Goal: Task Accomplishment & Management: Manage account settings

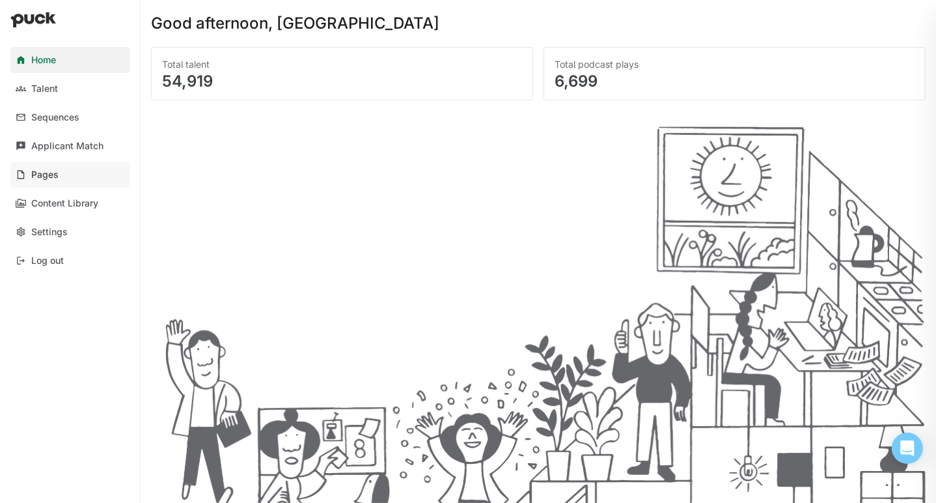
click at [48, 183] on link "Pages" at bounding box center [70, 174] width 120 height 26
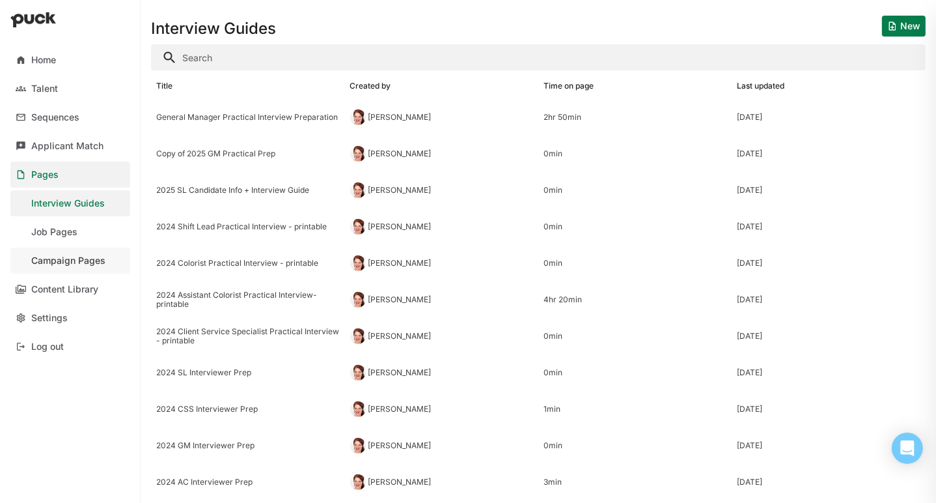
click at [66, 258] on div "Campaign Pages" at bounding box center [68, 260] width 74 height 11
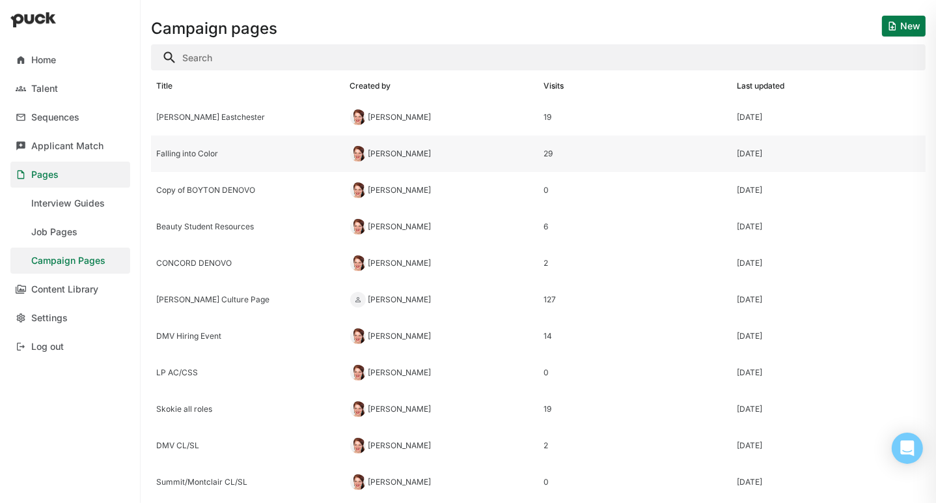
click at [197, 152] on div "Falling into Color" at bounding box center [248, 153] width 184 height 9
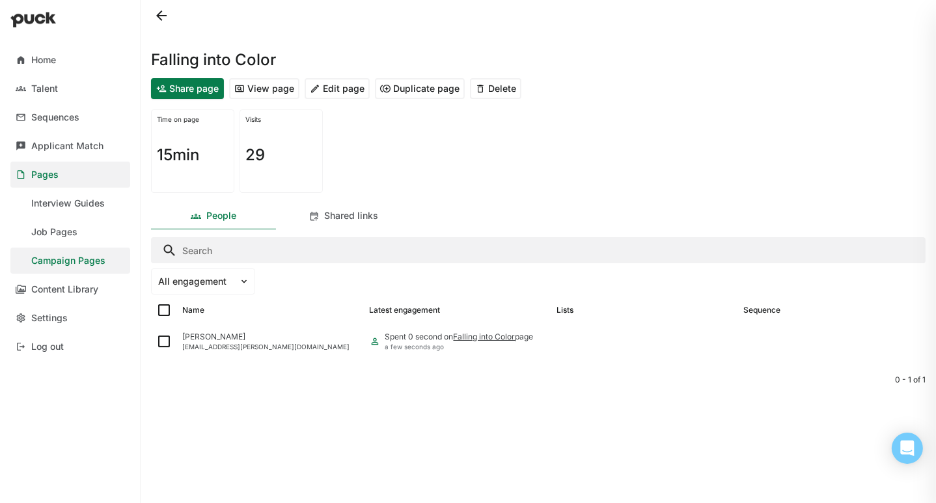
click at [329, 93] on button "Edit page" at bounding box center [337, 88] width 65 height 21
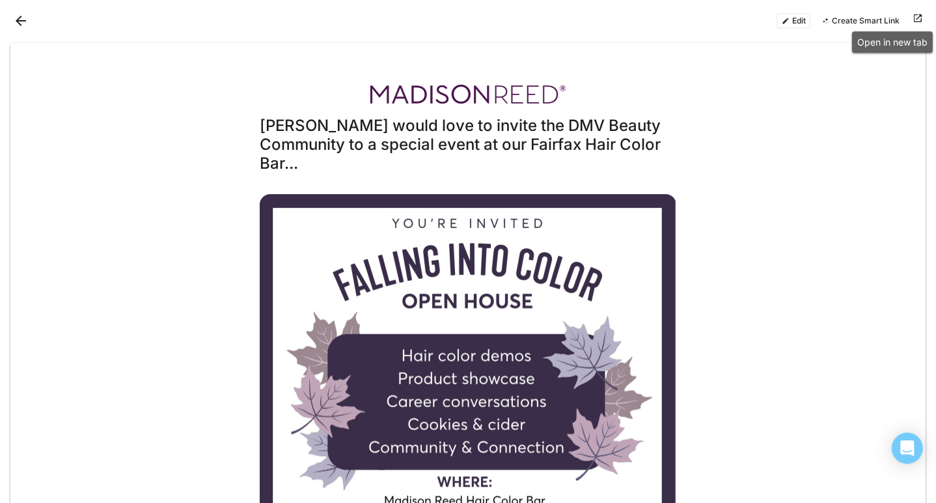
click at [917, 20] on button at bounding box center [918, 21] width 16 height 16
